Goal: Task Accomplishment & Management: Complete application form

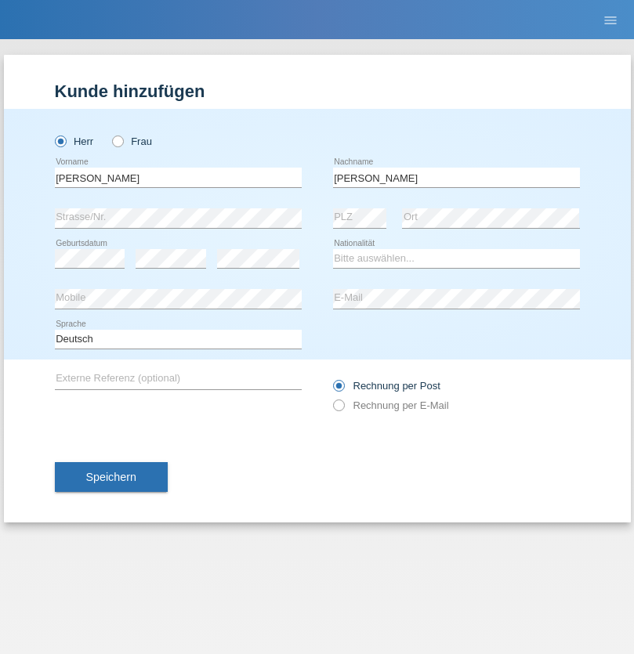
type input "[PERSON_NAME]"
select select "PT"
select select "C"
select select "20"
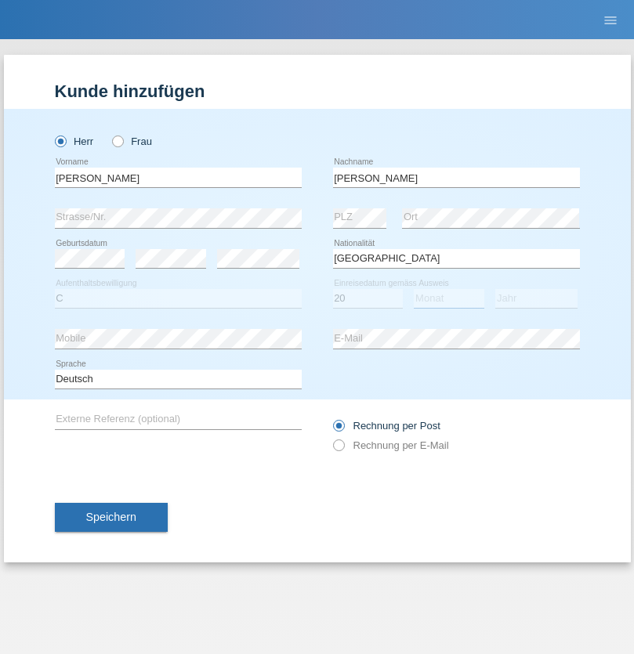
select select "10"
select select "2011"
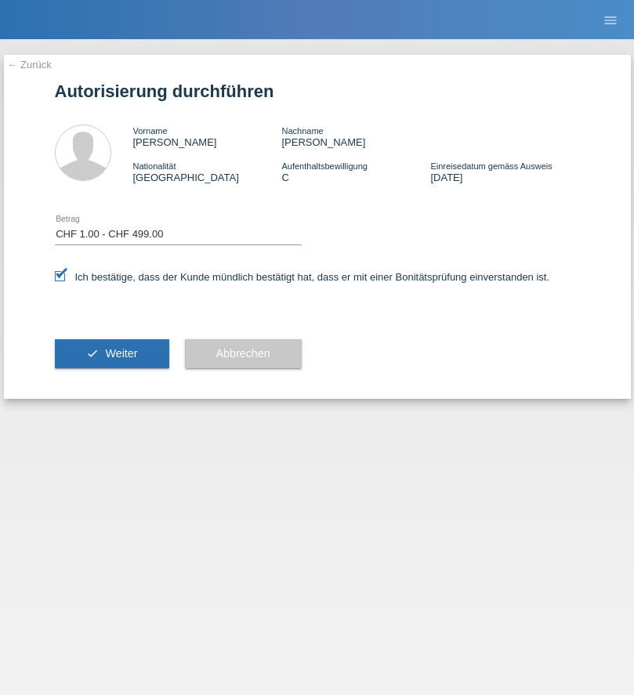
select select "1"
click at [111, 353] on span "Weiter" at bounding box center [121, 353] width 32 height 13
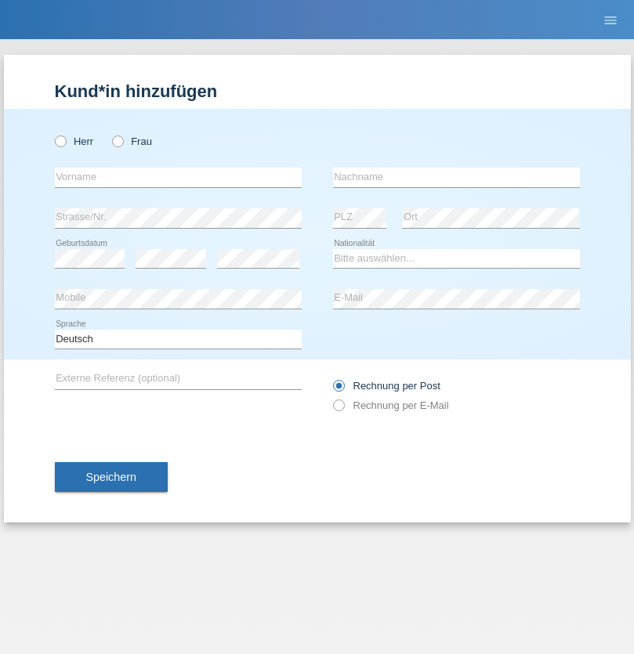
radio input "true"
click at [178, 177] on input "text" at bounding box center [178, 178] width 247 height 20
type input "Gjylshah"
click at [456, 177] on input "text" at bounding box center [456, 178] width 247 height 20
type input "Kolukaj"
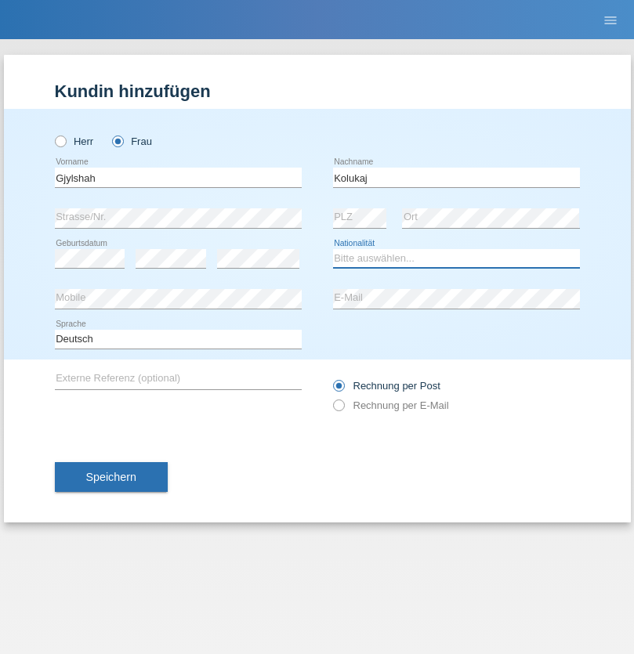
select select "XK"
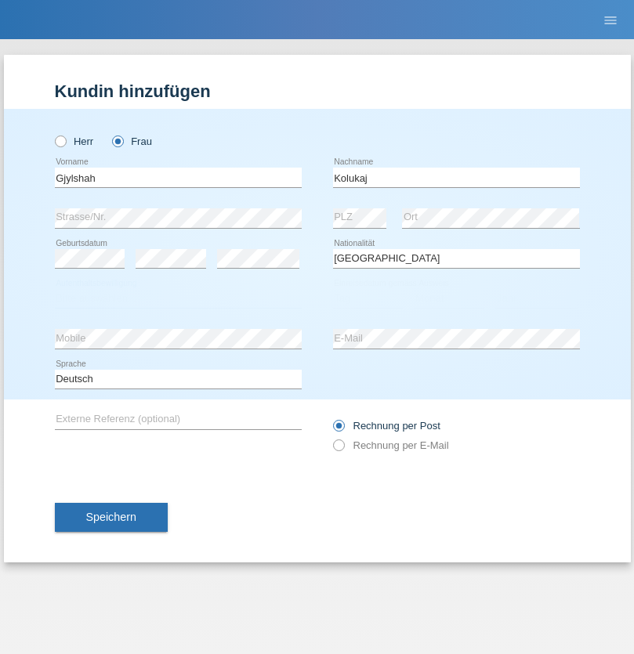
select select "C"
select select "11"
select select "2012"
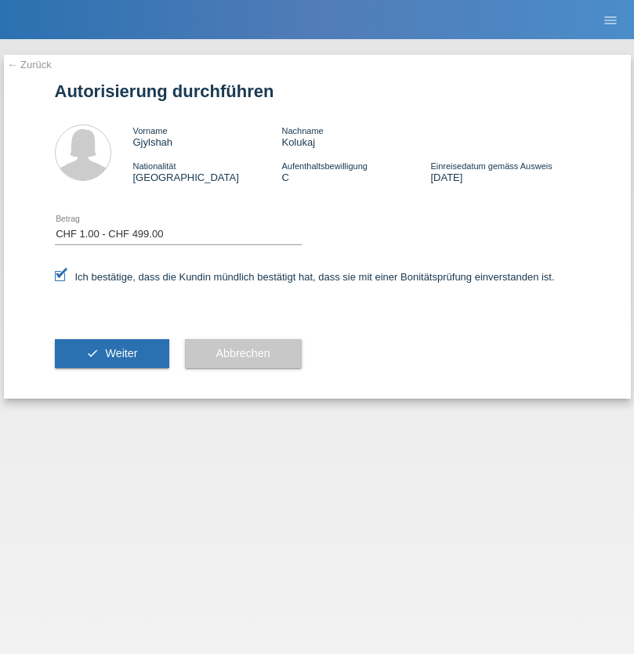
select select "1"
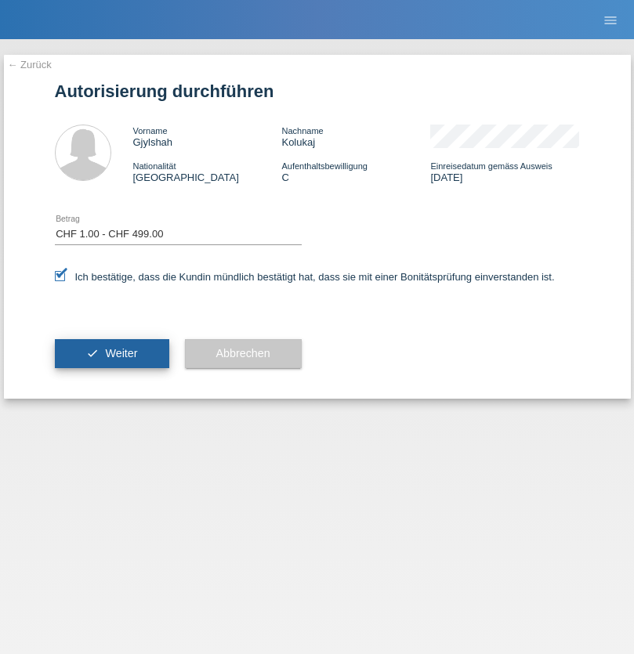
click at [111, 353] on span "Weiter" at bounding box center [121, 353] width 32 height 13
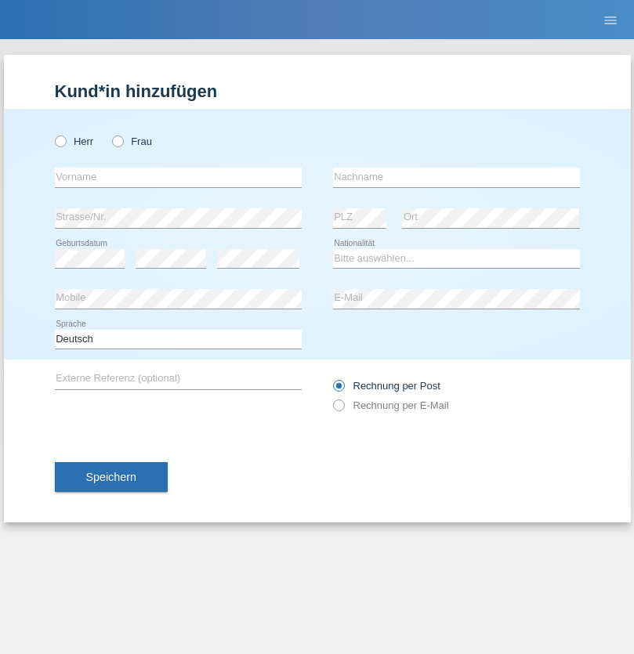
radio input "true"
click at [178, 177] on input "text" at bounding box center [178, 178] width 247 height 20
type input "[PERSON_NAME]"
click at [456, 177] on input "text" at bounding box center [456, 178] width 247 height 20
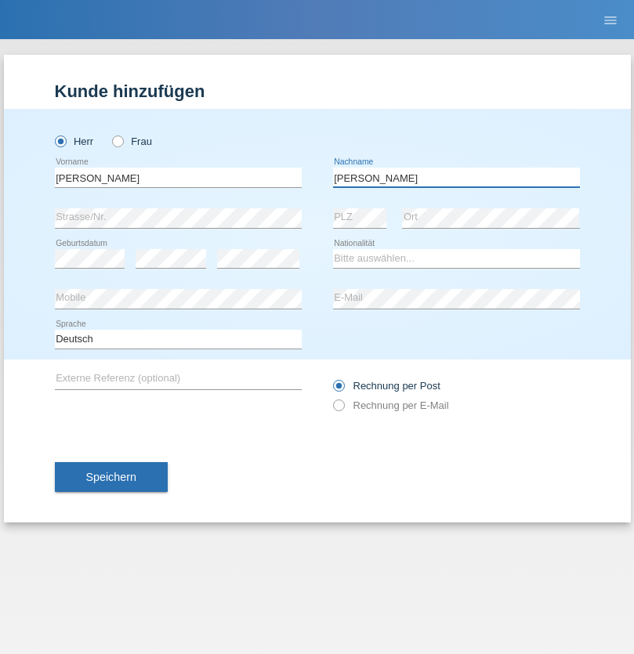
type input "[PERSON_NAME]"
select select "IT"
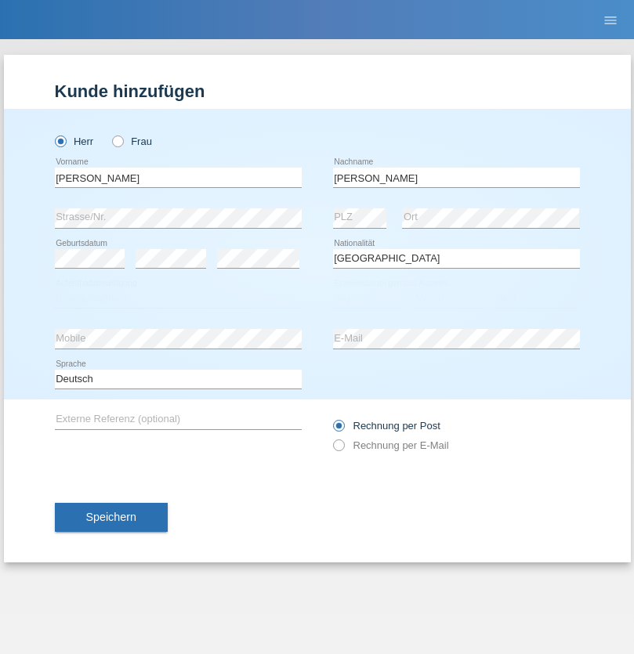
select select "C"
select select "01"
select select "08"
select select "2020"
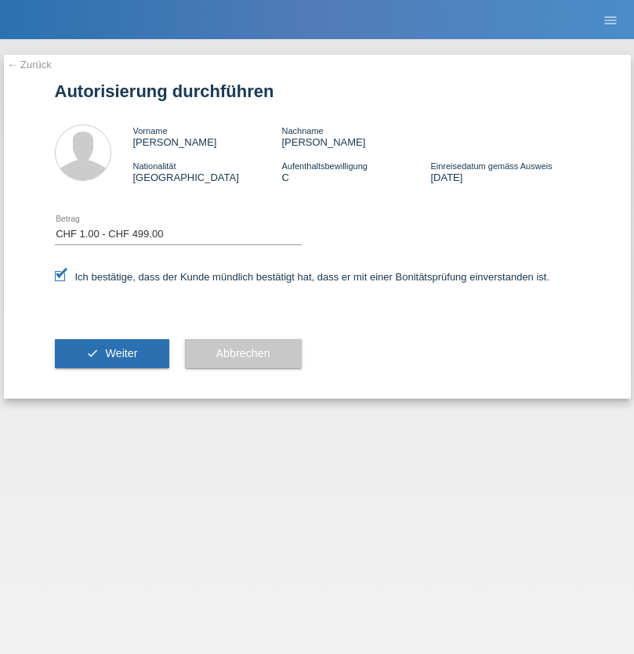
select select "1"
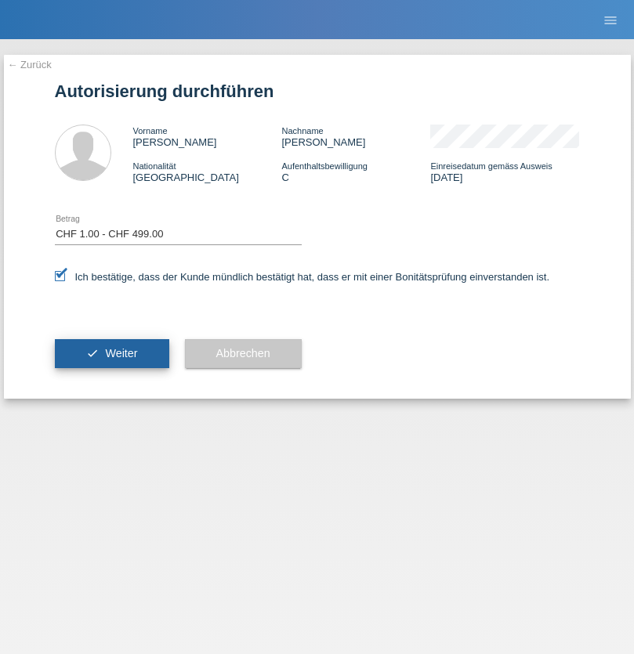
click at [111, 353] on span "Weiter" at bounding box center [121, 353] width 32 height 13
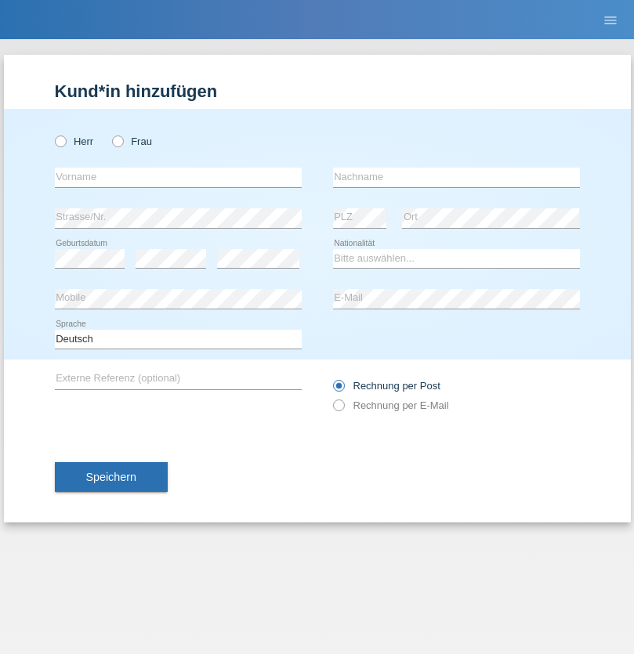
radio input "true"
click at [178, 177] on input "text" at bounding box center [178, 178] width 247 height 20
type input "vesel"
click at [456, 177] on input "text" at bounding box center [456, 178] width 247 height 20
type input "bytyqi"
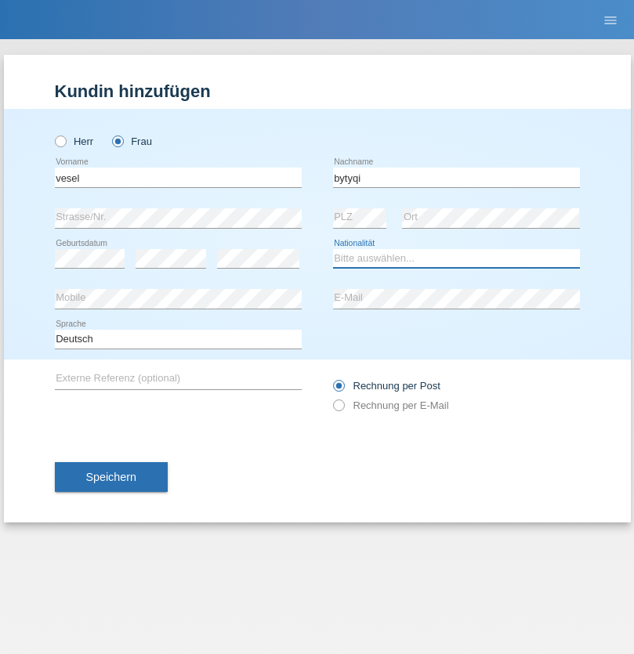
select select "CH"
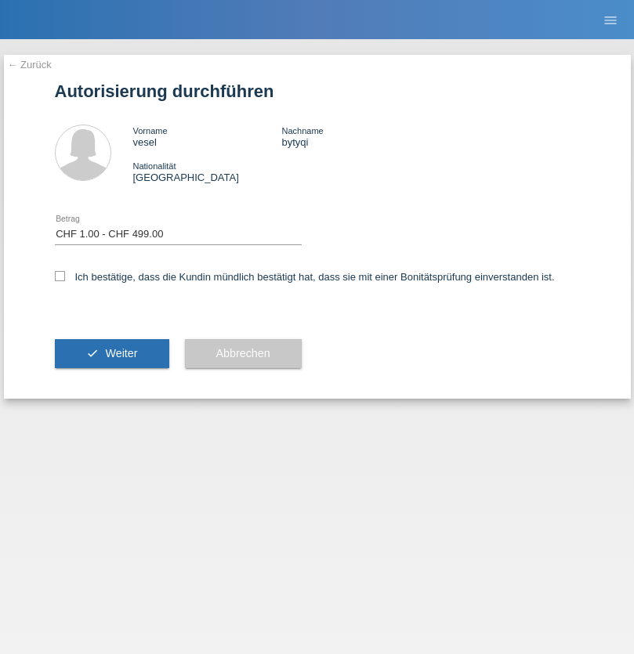
select select "1"
checkbox input "true"
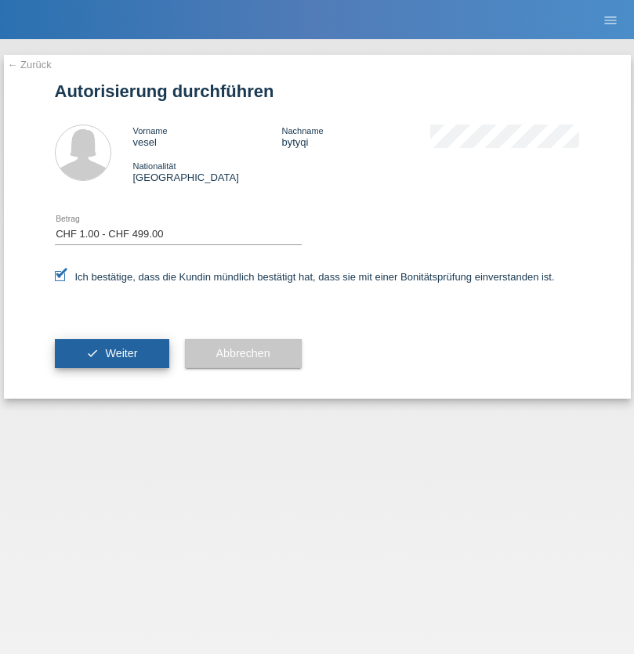
click at [111, 353] on span "Weiter" at bounding box center [121, 353] width 32 height 13
